Goal: Information Seeking & Learning: Find specific fact

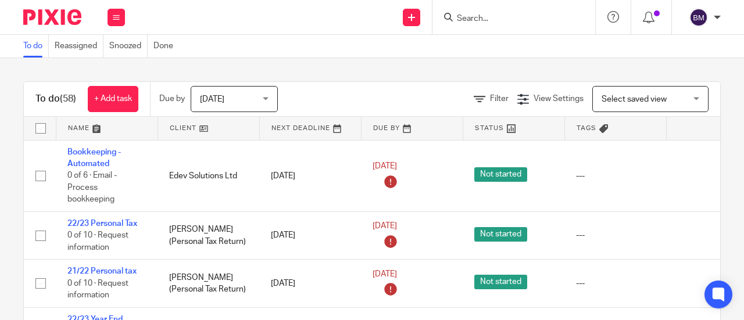
click at [485, 25] on div at bounding box center [513, 17] width 163 height 34
click at [485, 17] on input "Search" at bounding box center [507, 19] width 105 height 10
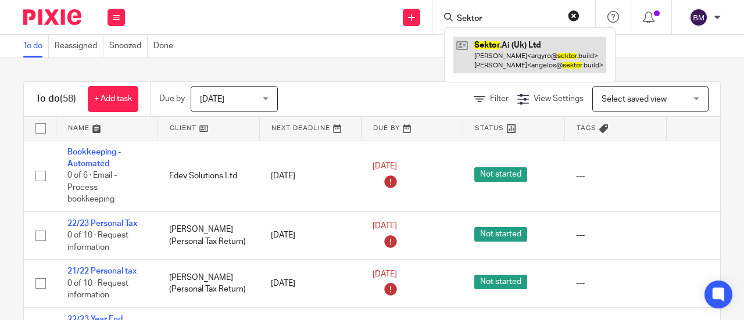
type input "Sektor"
click at [524, 42] on link at bounding box center [529, 55] width 153 height 36
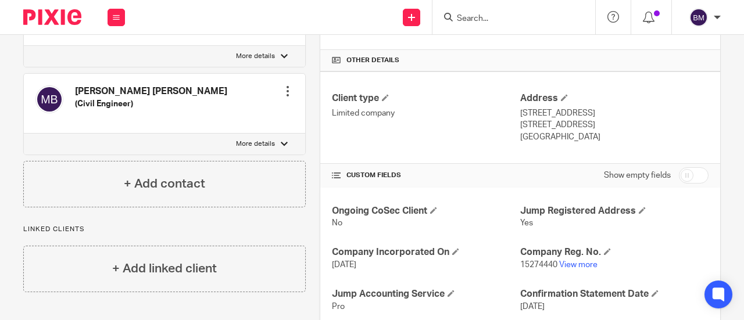
scroll to position [290, 0]
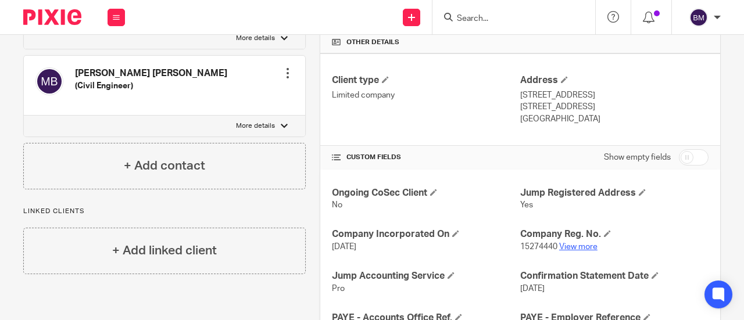
click at [577, 246] on link "View more" at bounding box center [578, 247] width 38 height 8
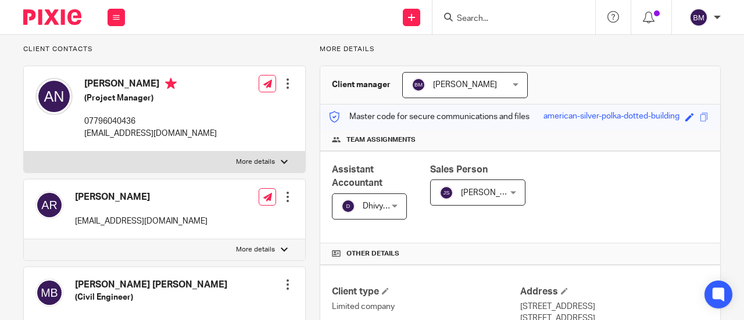
scroll to position [0, 0]
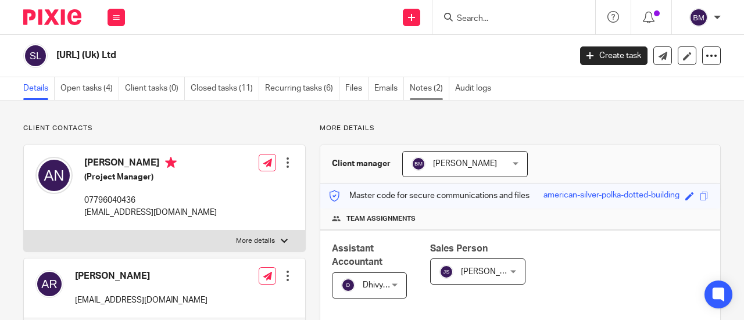
click at [416, 89] on link "Notes (2)" at bounding box center [430, 88] width 40 height 23
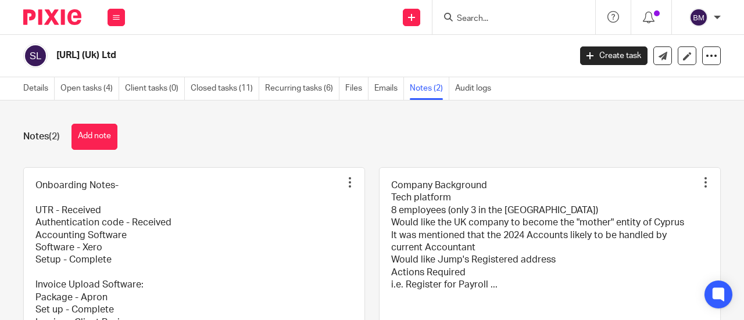
click at [482, 12] on form at bounding box center [517, 17] width 124 height 15
drag, startPoint x: 469, startPoint y: 37, endPoint x: 469, endPoint y: 30, distance: 7.0
click at [469, 36] on div "Sektor.Ai (Uk) Ltd Create task Update from Companies House Export data Merge Ar…" at bounding box center [372, 56] width 744 height 42
click at [472, 21] on input "Search" at bounding box center [507, 19] width 105 height 10
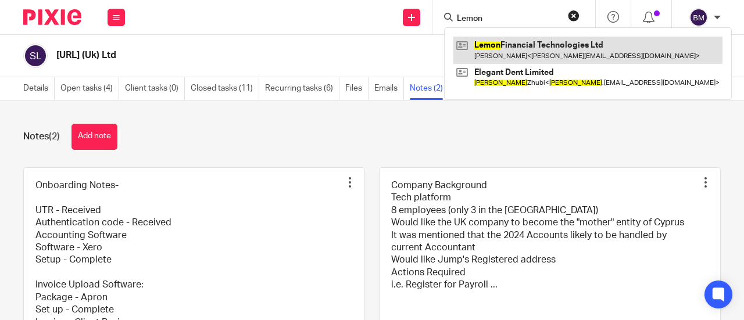
type input "Lemon"
click at [547, 48] on link at bounding box center [587, 50] width 269 height 27
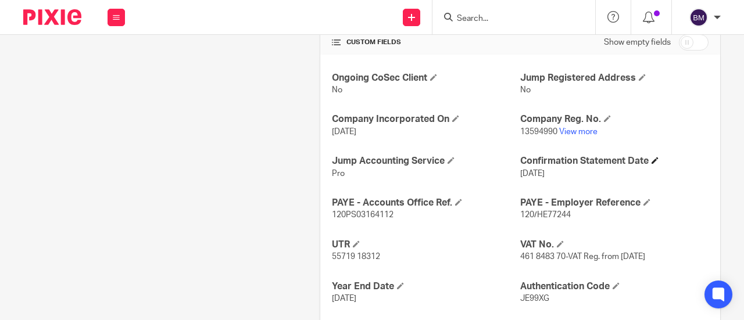
scroll to position [407, 0]
click at [570, 129] on link "View more" at bounding box center [578, 131] width 38 height 8
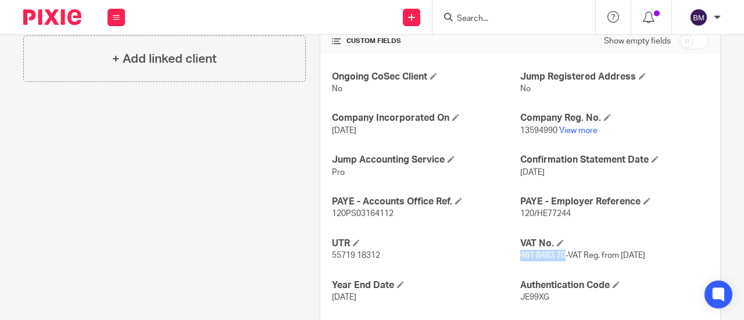
drag, startPoint x: 559, startPoint y: 256, endPoint x: 515, endPoint y: 250, distance: 45.1
click at [520, 252] on span "461 8483 70-VAT Reg. from 01/01/2024" at bounding box center [582, 256] width 125 height 8
copy span "461 8483 70"
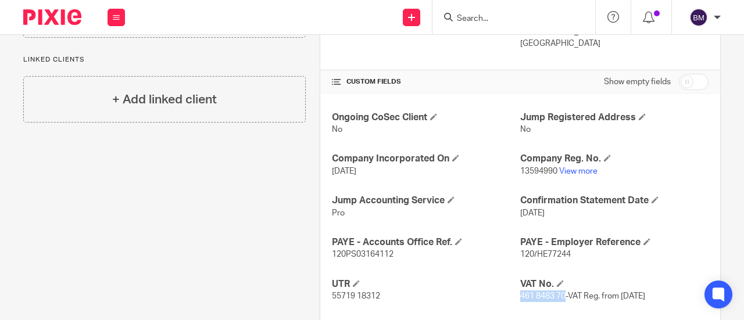
scroll to position [349, 0]
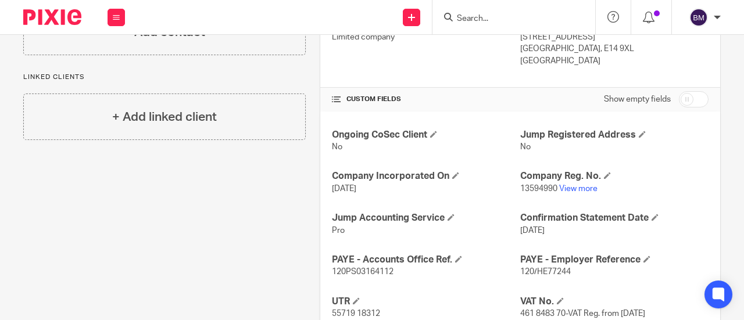
click at [497, 17] on input "Search" at bounding box center [507, 19] width 105 height 10
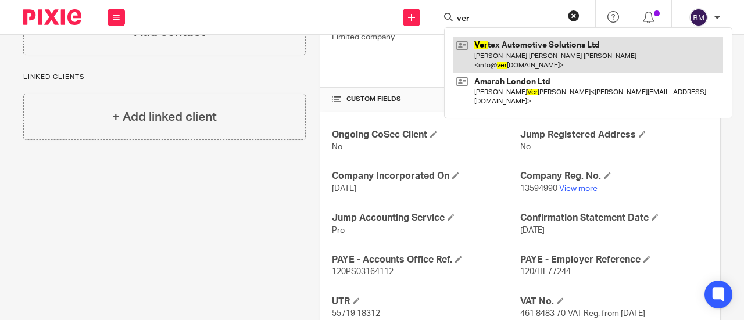
type input "ver"
click at [515, 51] on link at bounding box center [588, 55] width 270 height 36
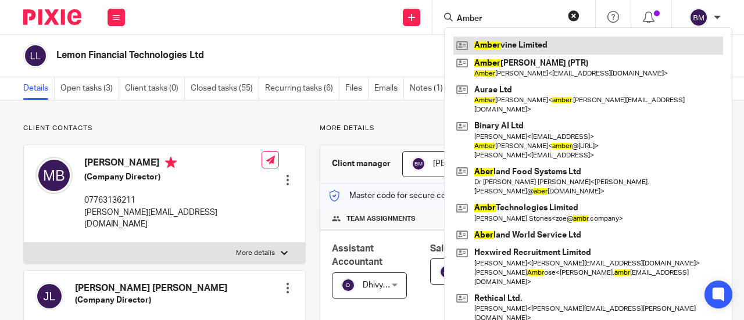
type input "Amber"
click at [546, 49] on link at bounding box center [588, 45] width 270 height 17
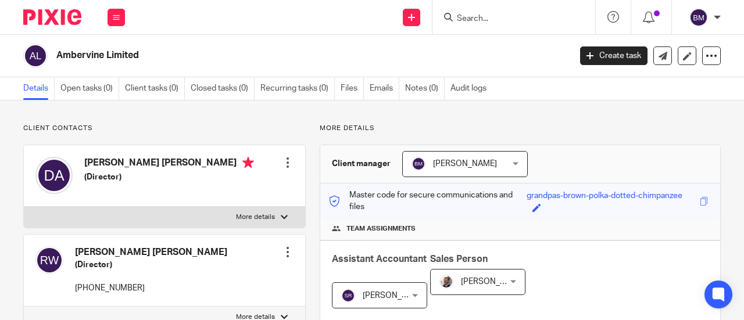
click at [242, 163] on icon at bounding box center [248, 163] width 12 height 12
click at [286, 250] on div at bounding box center [288, 252] width 12 height 12
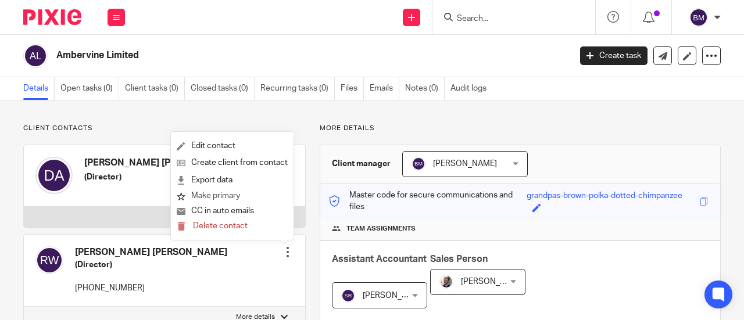
click at [239, 195] on button "Make primary" at bounding box center [208, 196] width 63 height 15
click at [223, 192] on button "Make primary" at bounding box center [208, 196] width 63 height 15
click at [180, 192] on icon "submit" at bounding box center [181, 196] width 9 height 9
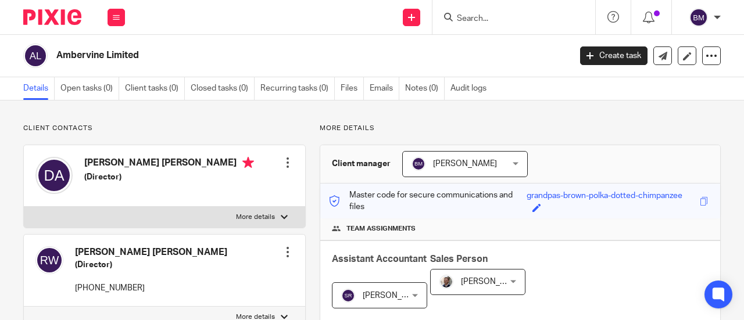
scroll to position [116, 0]
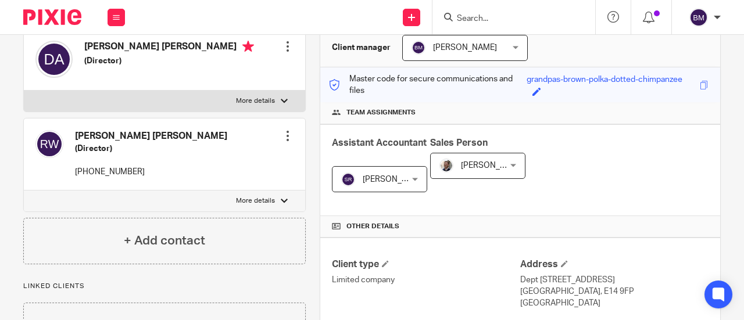
click at [284, 138] on div at bounding box center [288, 136] width 12 height 12
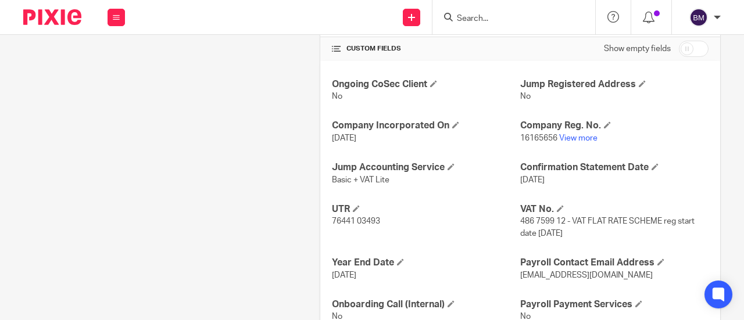
scroll to position [451, 0]
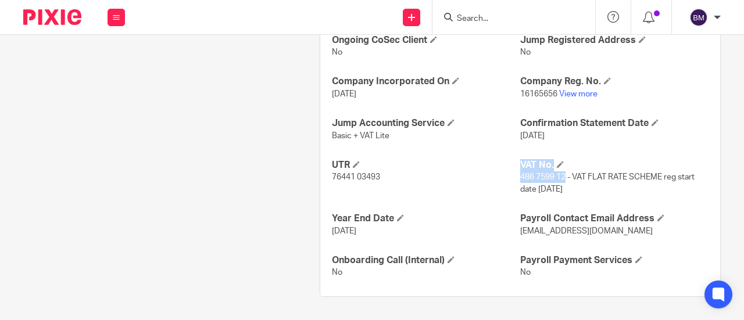
drag, startPoint x: 560, startPoint y: 177, endPoint x: 507, endPoint y: 179, distance: 53.5
click at [507, 179] on div "Ongoing CoSec Client No Jump Registered Address No Company Incorporated On [DAT…" at bounding box center [520, 156] width 400 height 279
click at [601, 185] on p "486 7599 12 - VAT FLAT RATE SCHEME reg start date 01/03/2025" at bounding box center [614, 183] width 188 height 24
drag, startPoint x: 559, startPoint y: 177, endPoint x: 515, endPoint y: 173, distance: 45.0
click at [520, 173] on p "486 7599 12 - VAT FLAT RATE SCHEME reg start date 01/03/2025" at bounding box center [614, 183] width 188 height 24
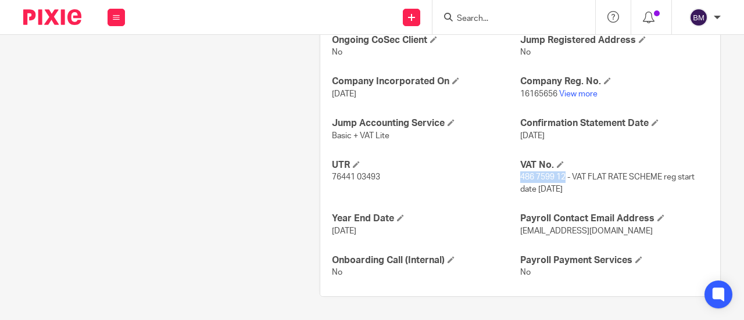
copy span "486 7599 12"
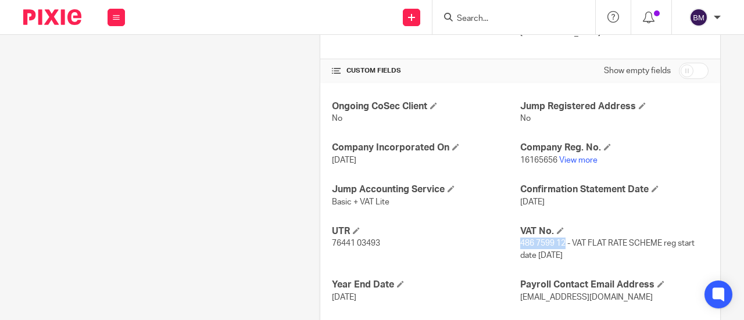
scroll to position [335, 0]
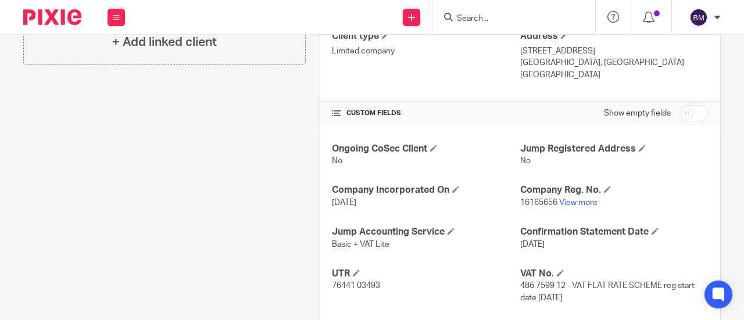
drag, startPoint x: 481, startPoint y: 24, endPoint x: 476, endPoint y: 17, distance: 8.9
click at [481, 24] on div at bounding box center [513, 17] width 163 height 34
click at [476, 17] on input "Search" at bounding box center [507, 19] width 105 height 10
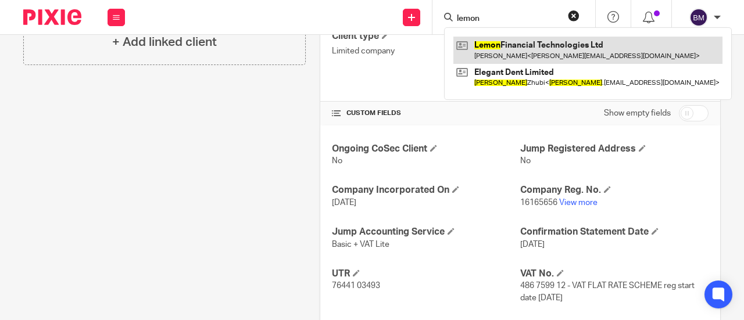
type input "lemon"
click at [508, 46] on link at bounding box center [587, 50] width 269 height 27
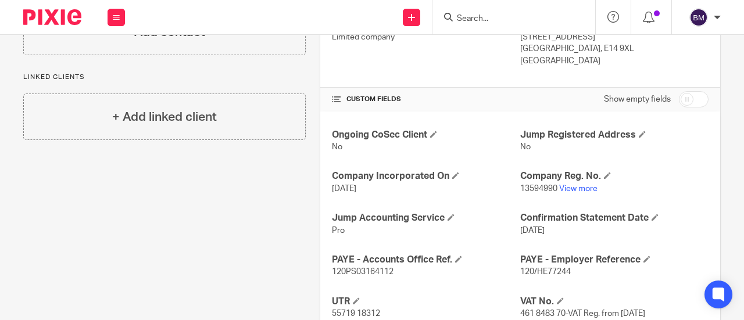
scroll to position [407, 0]
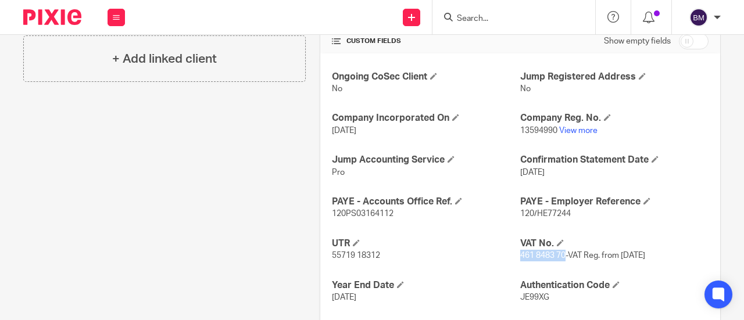
drag, startPoint x: 559, startPoint y: 255, endPoint x: 523, endPoint y: 254, distance: 36.6
click at [520, 252] on span "461 8483 70-VAT Reg. from [DATE]" at bounding box center [582, 256] width 125 height 8
copy span "461 8483 70"
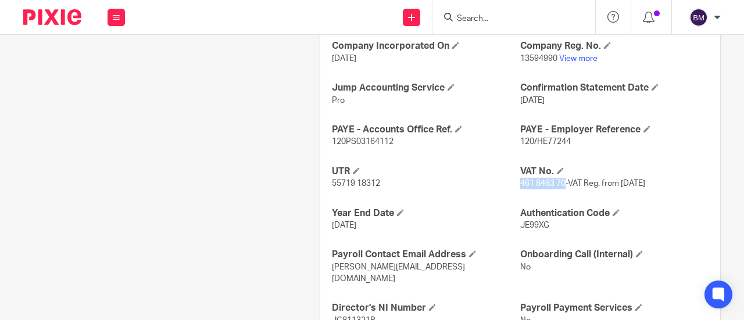
scroll to position [454, 0]
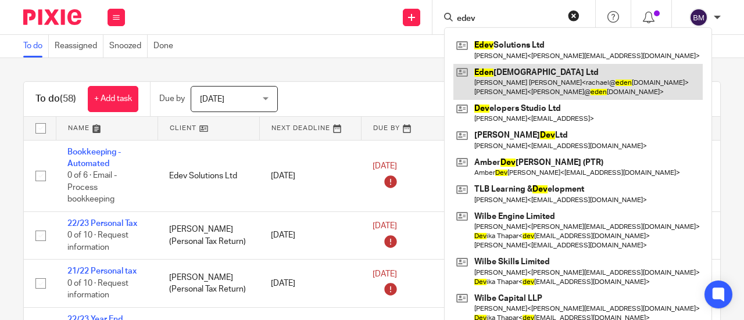
type input "edev"
click at [521, 75] on link at bounding box center [577, 82] width 249 height 36
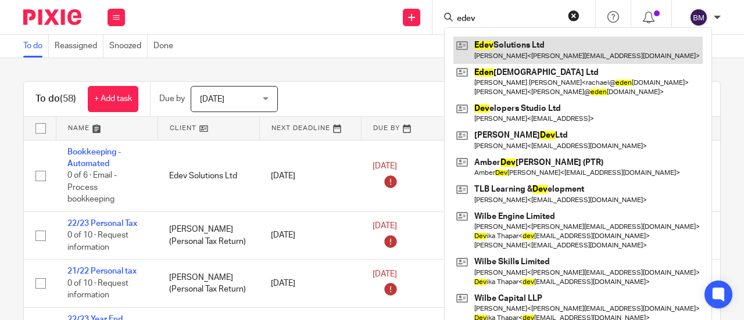
click at [540, 59] on link at bounding box center [577, 50] width 249 height 27
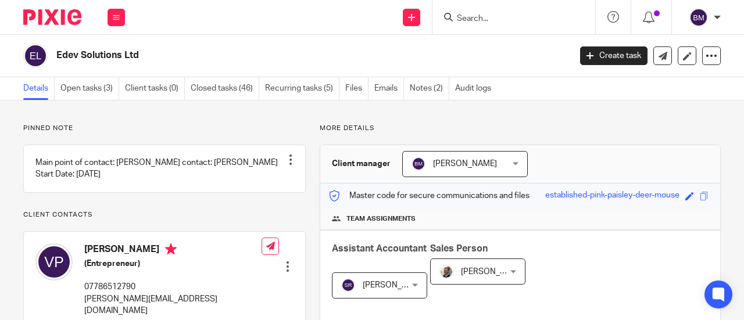
scroll to position [290, 0]
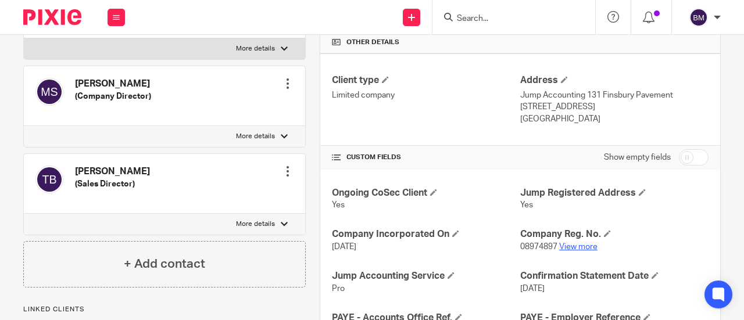
click at [582, 244] on link "View more" at bounding box center [578, 247] width 38 height 8
